Goal: Task Accomplishment & Management: Manage account settings

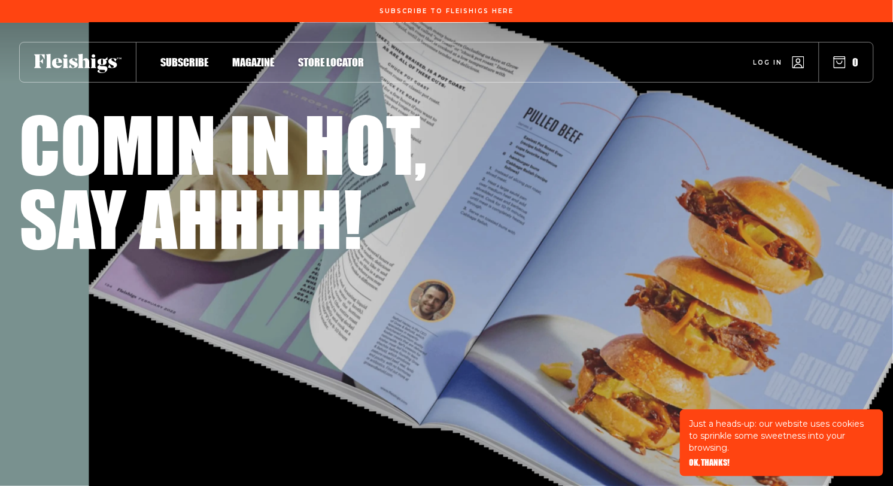
click at [772, 58] on span "Log in" at bounding box center [768, 53] width 29 height 9
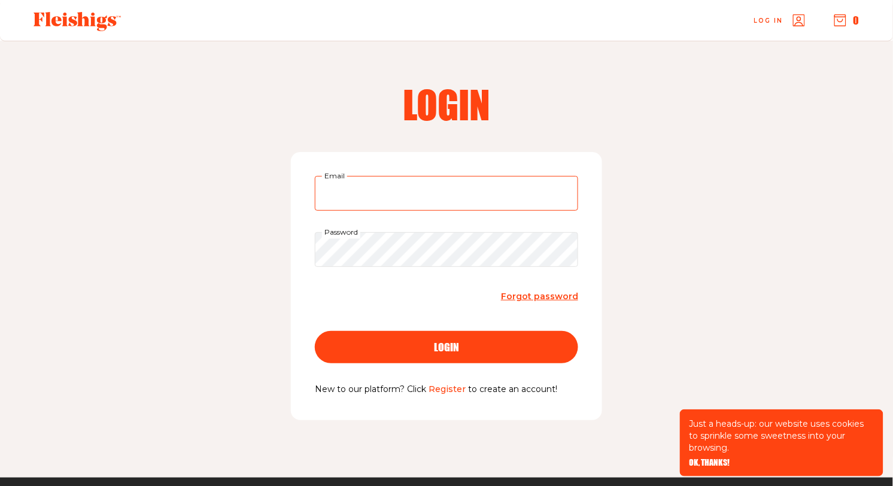
click at [424, 191] on input "Email" at bounding box center [446, 193] width 263 height 35
type input "[EMAIL_ADDRESS][DOMAIN_NAME]"
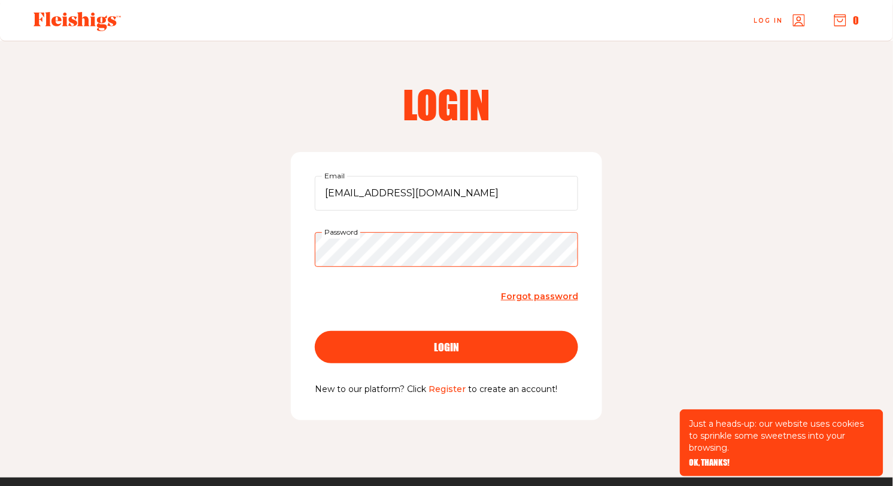
click at [315, 331] on button "login" at bounding box center [446, 347] width 263 height 32
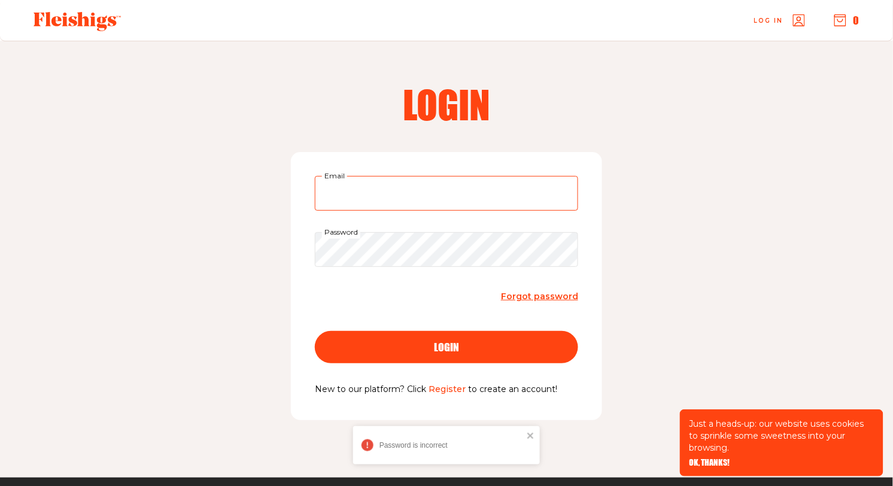
click at [371, 192] on input "Email" at bounding box center [446, 193] width 263 height 35
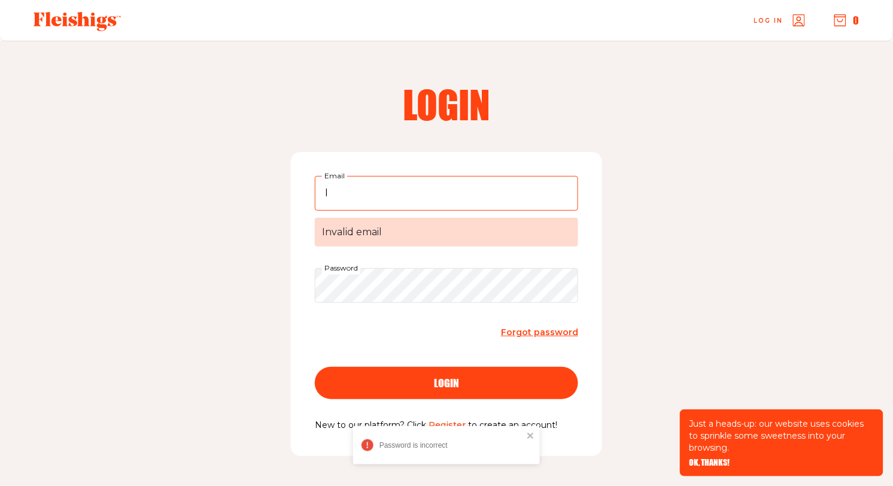
type input "[EMAIL_ADDRESS][DOMAIN_NAME]"
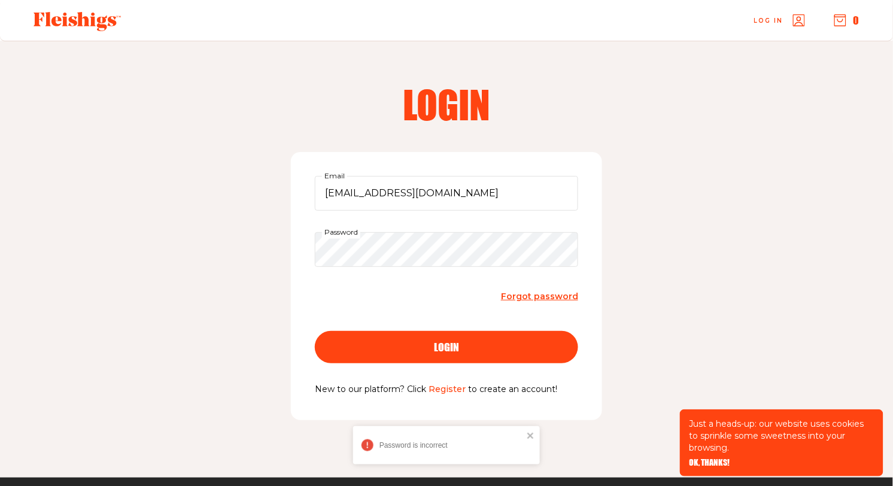
click at [379, 268] on form "[EMAIL_ADDRESS][DOMAIN_NAME] Email Password Forgot password login" at bounding box center [446, 279] width 263 height 207
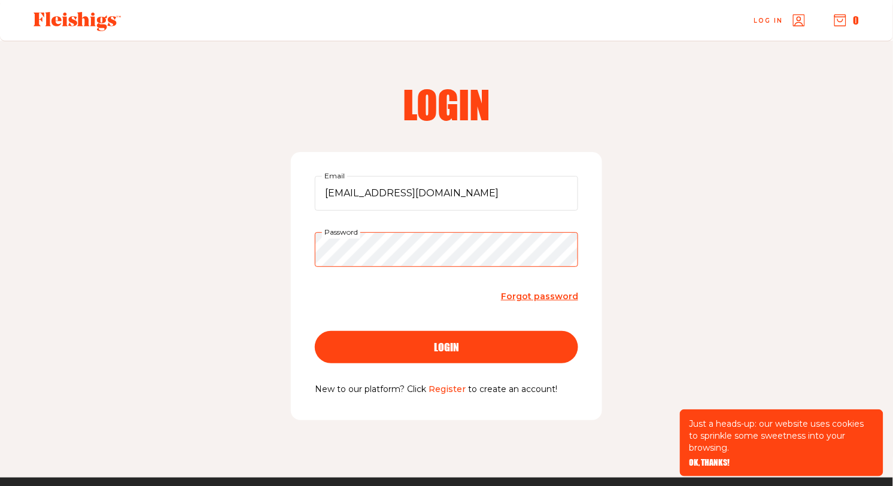
click at [315, 331] on button "login" at bounding box center [446, 347] width 263 height 32
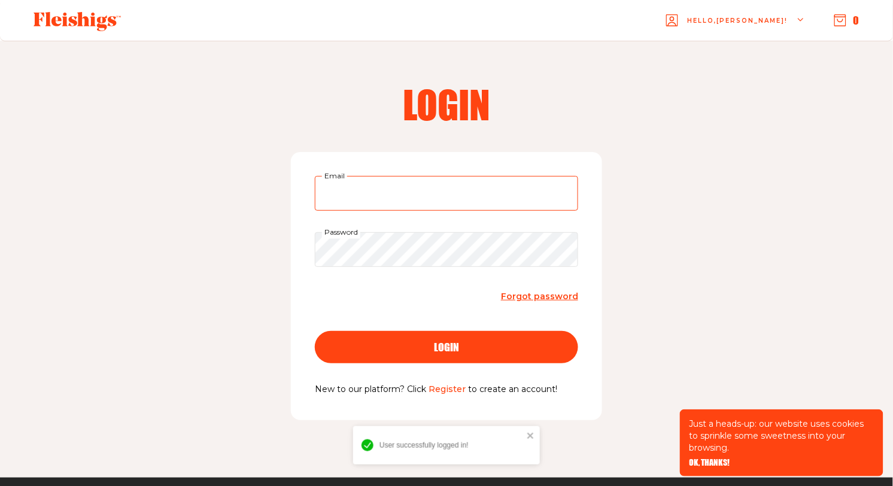
click at [417, 203] on input "Email" at bounding box center [446, 193] width 263 height 35
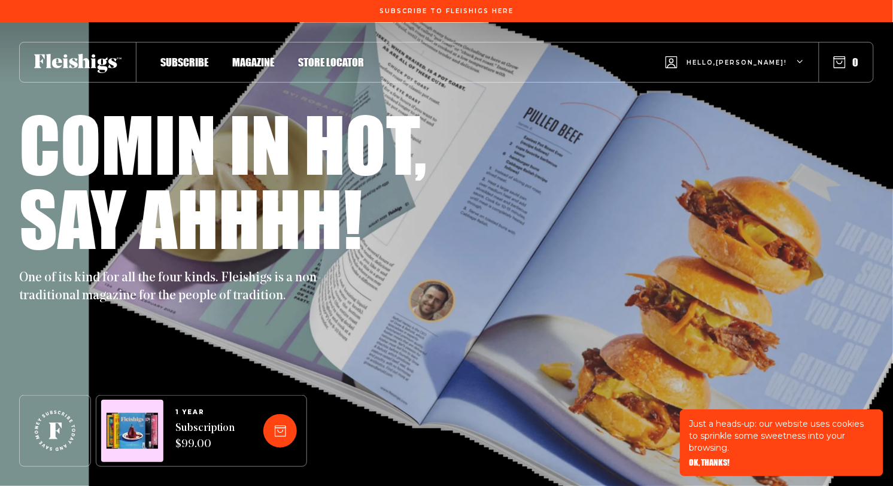
click at [770, 56] on div "Hello, lindsay !" at bounding box center [735, 62] width 139 height 47
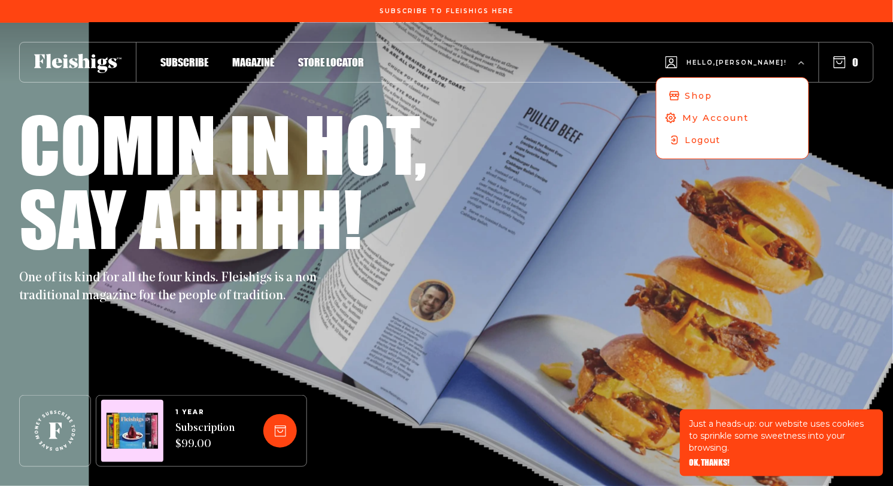
click at [737, 114] on span "My Account" at bounding box center [716, 117] width 66 height 13
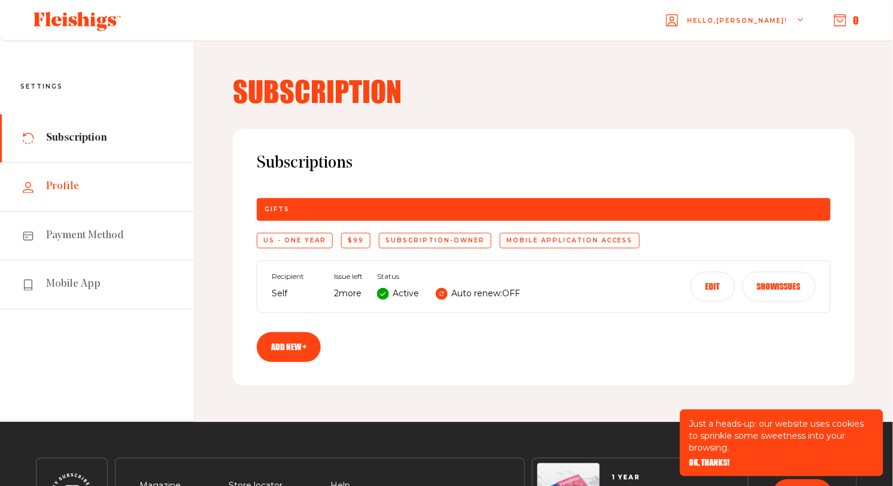
click at [72, 189] on span "Profile" at bounding box center [62, 187] width 33 height 14
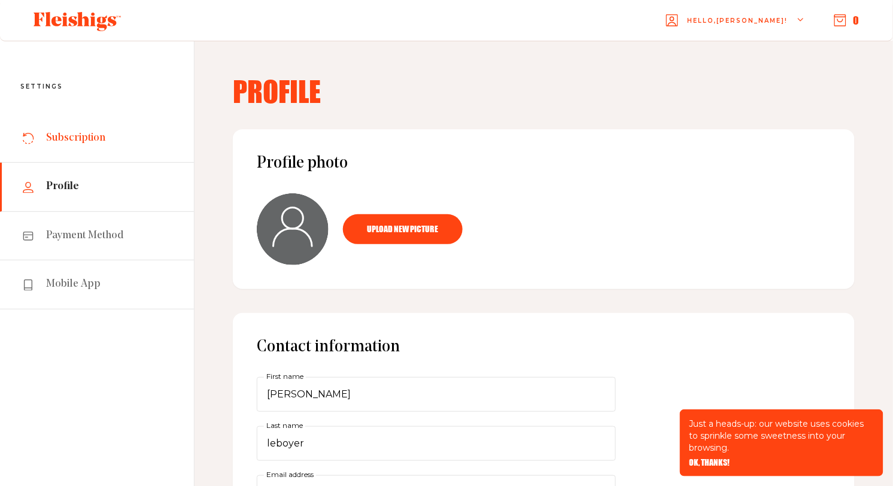
click at [116, 139] on link "Subscription" at bounding box center [97, 138] width 194 height 49
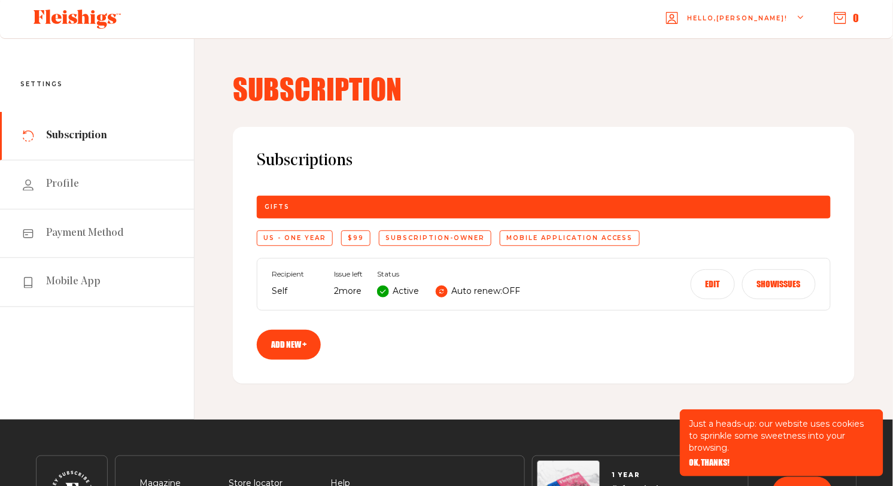
scroll to position [4, 0]
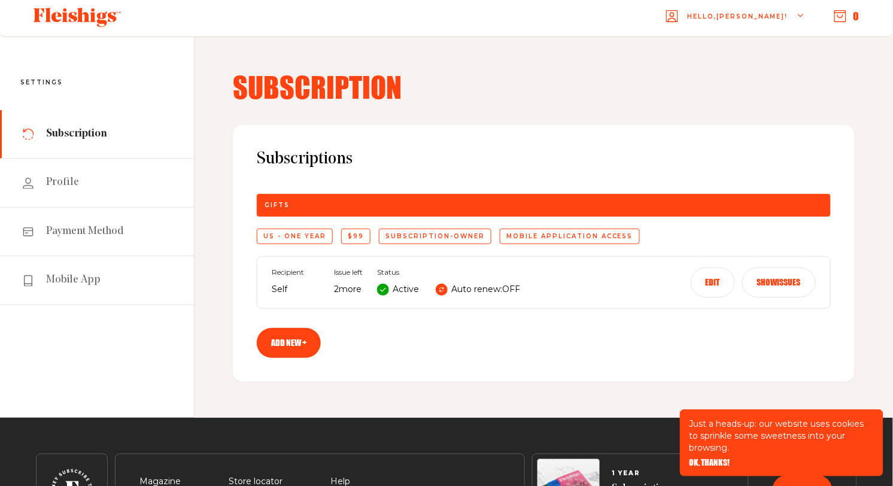
click at [707, 284] on button "Edit" at bounding box center [713, 283] width 44 height 30
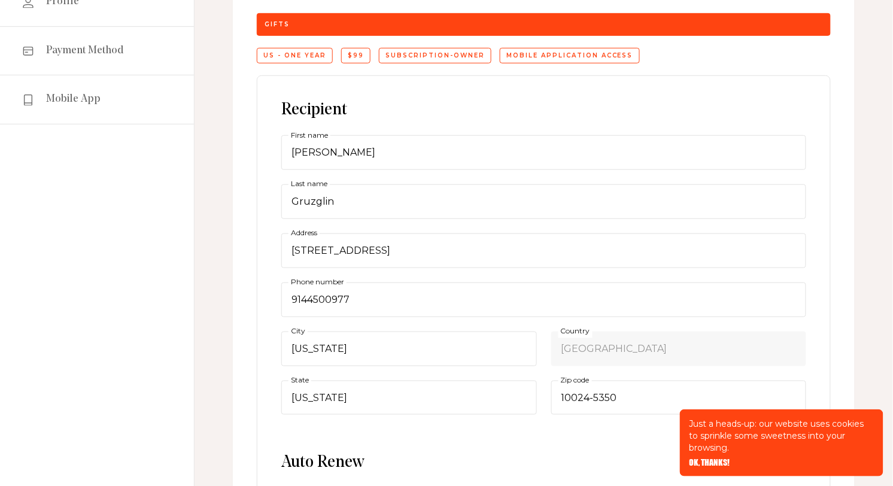
scroll to position [186, 0]
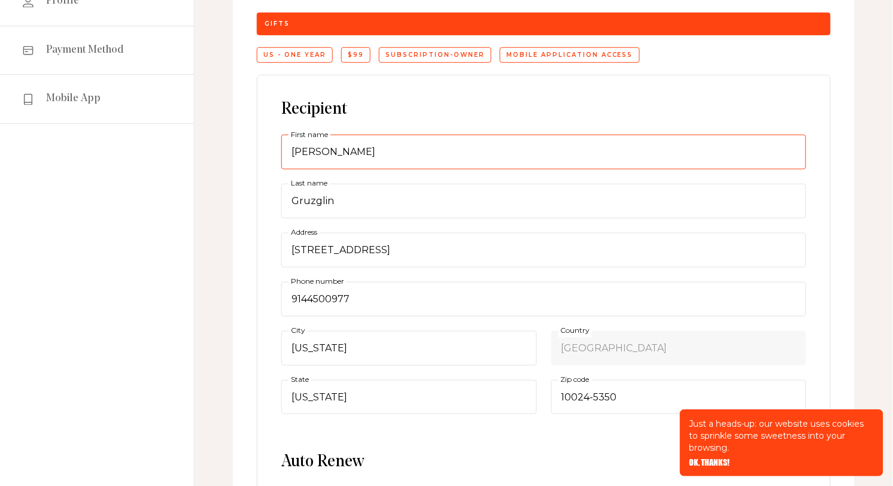
drag, startPoint x: 316, startPoint y: 151, endPoint x: 265, endPoint y: 143, distance: 51.0
click at [266, 143] on div "Recipient Yury First name Gruzglin Last name 200 W 67th St, 3C Address 91445009…" at bounding box center [544, 406] width 574 height 663
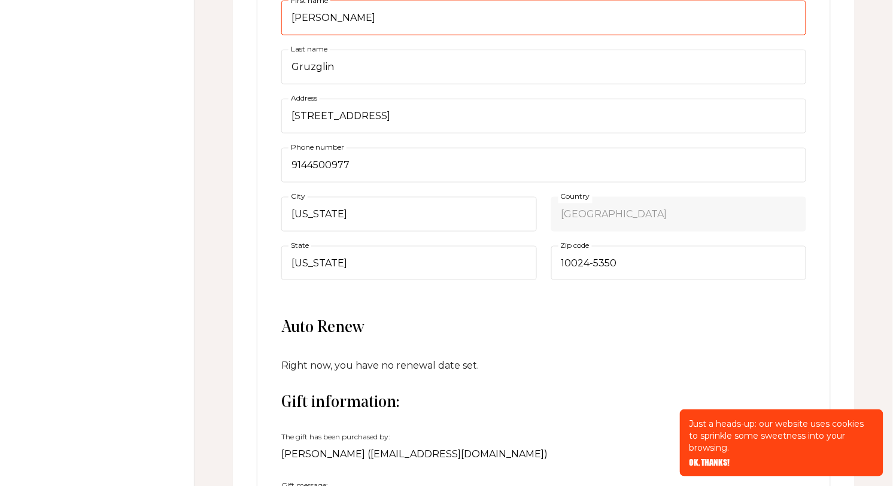
scroll to position [319, 0]
type input "Lindsay"
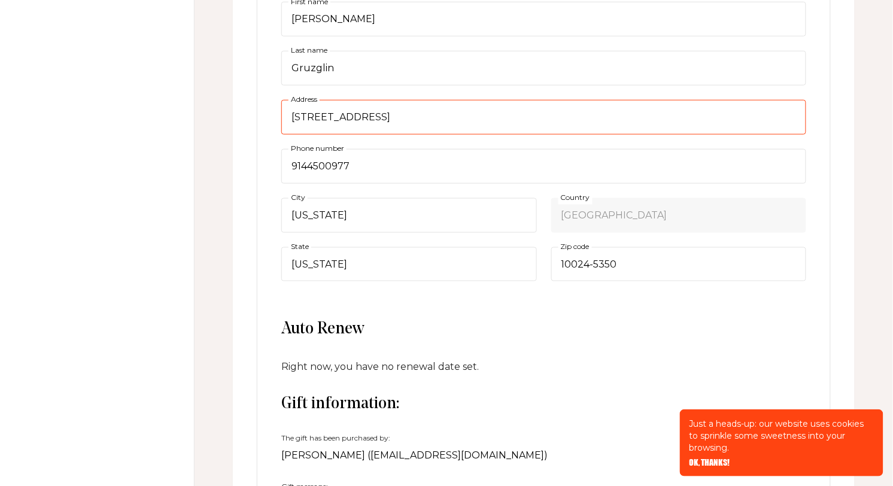
drag, startPoint x: 396, startPoint y: 116, endPoint x: 231, endPoint y: 116, distance: 165.3
click at [231, 116] on div "Subscription Subscriptions Gifts US - One Year $99 subscription-owner Mobile ap…" at bounding box center [544, 218] width 699 height 992
type input "424 West End Ave, 4E"
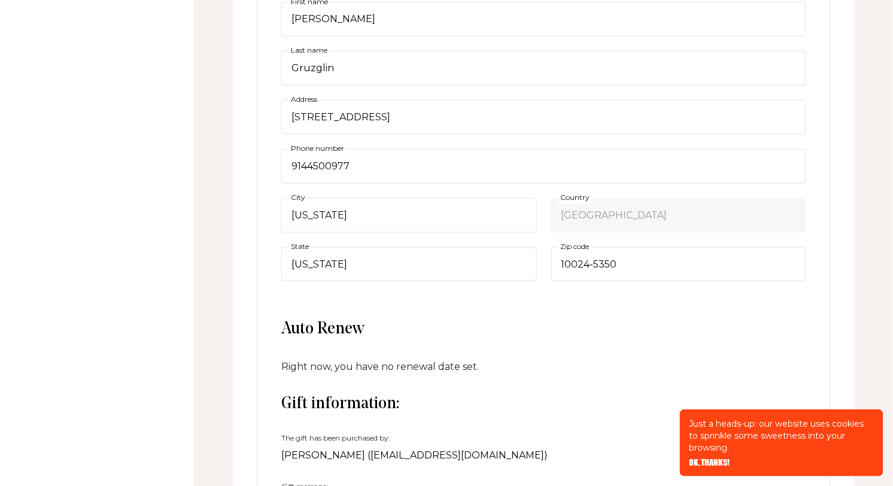
click at [539, 330] on span "Auto Renew" at bounding box center [543, 330] width 525 height 21
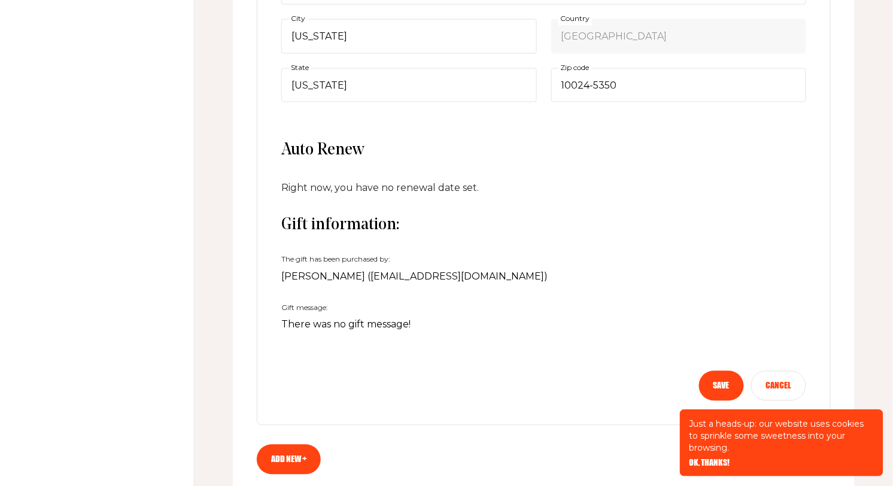
scroll to position [709, 0]
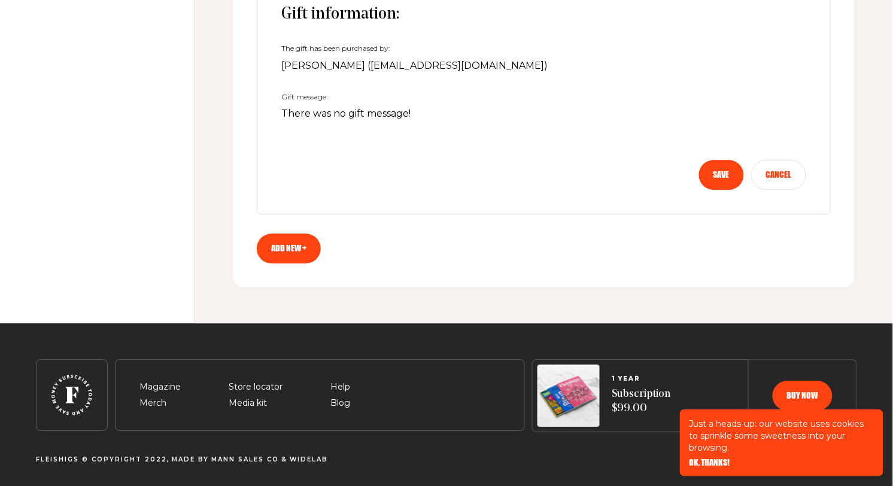
click at [735, 160] on div "Save Cancel" at bounding box center [543, 175] width 525 height 30
click at [722, 174] on button "Save" at bounding box center [721, 175] width 45 height 30
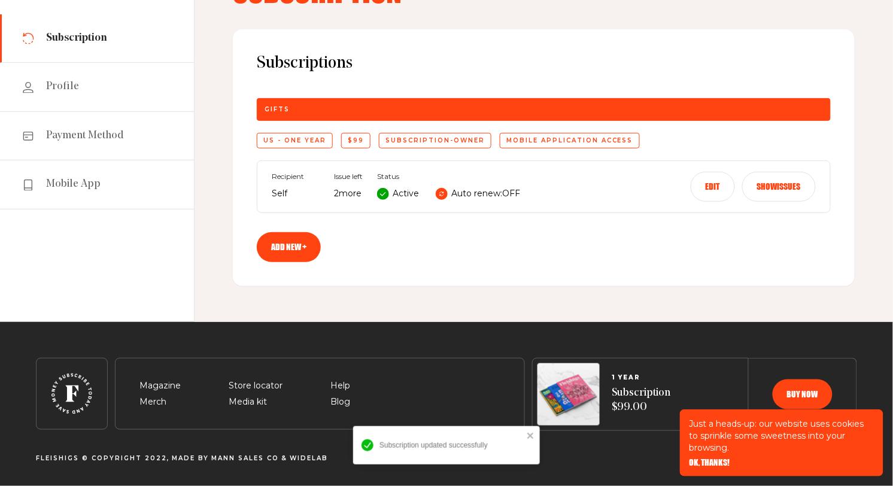
scroll to position [99, 0]
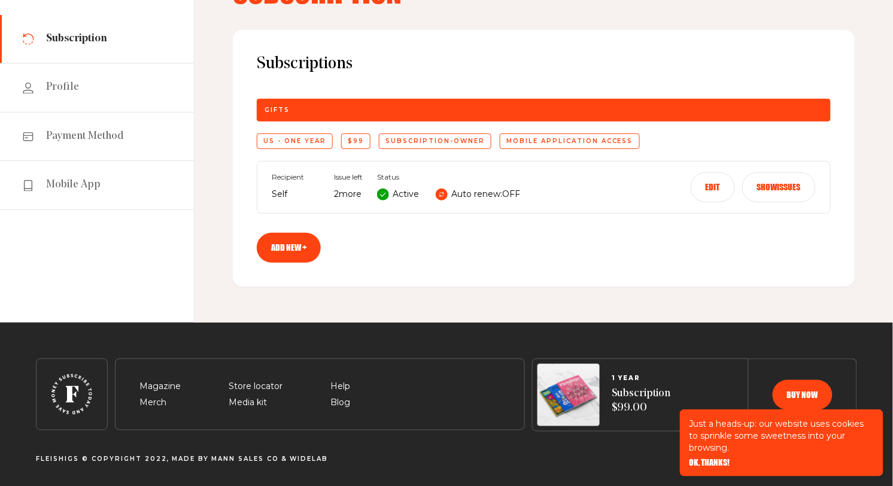
click at [714, 185] on button "Edit" at bounding box center [713, 187] width 44 height 30
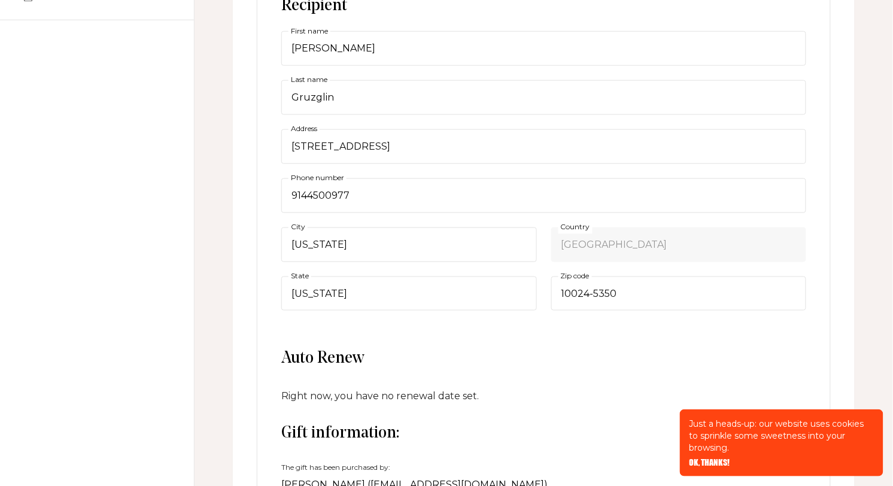
scroll to position [297, 0]
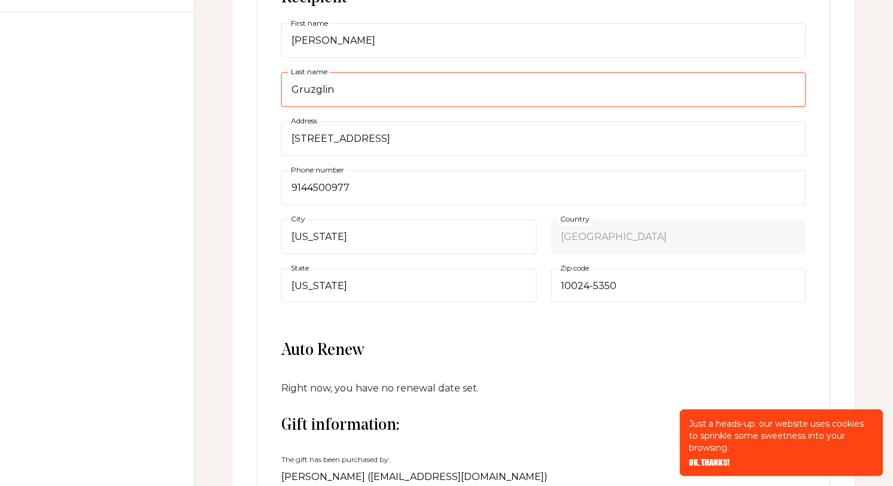
click at [289, 96] on input "Gruzglin" at bounding box center [543, 89] width 525 height 35
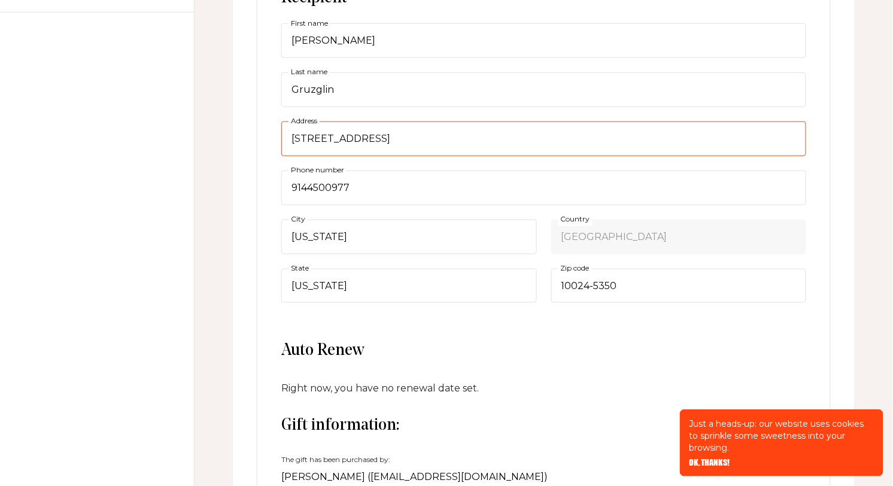
click at [296, 136] on input "424 West End Ave, 4E" at bounding box center [543, 139] width 525 height 35
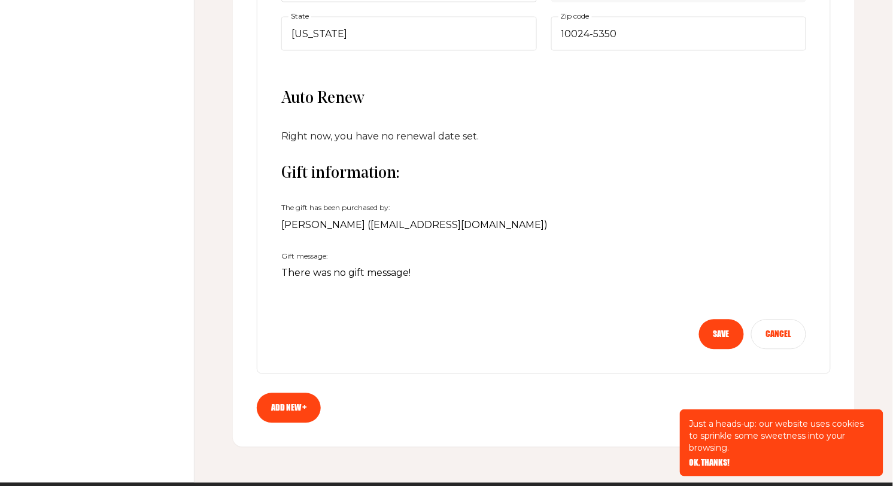
scroll to position [560, 0]
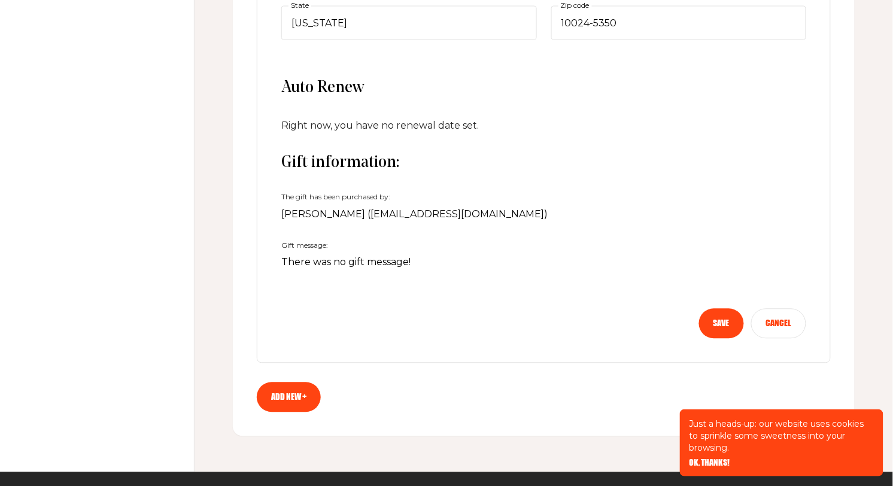
click at [765, 317] on button "Cancel" at bounding box center [779, 324] width 55 height 30
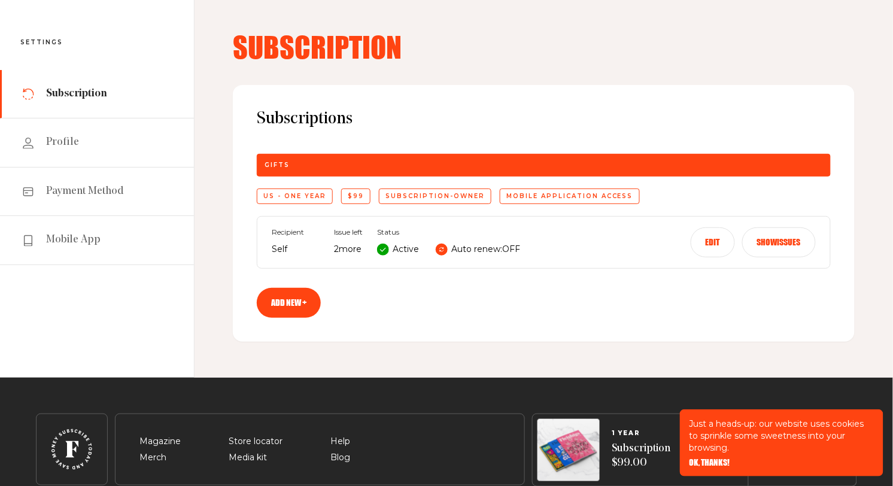
scroll to position [56, 0]
